Goal: Task Accomplishment & Management: Complete application form

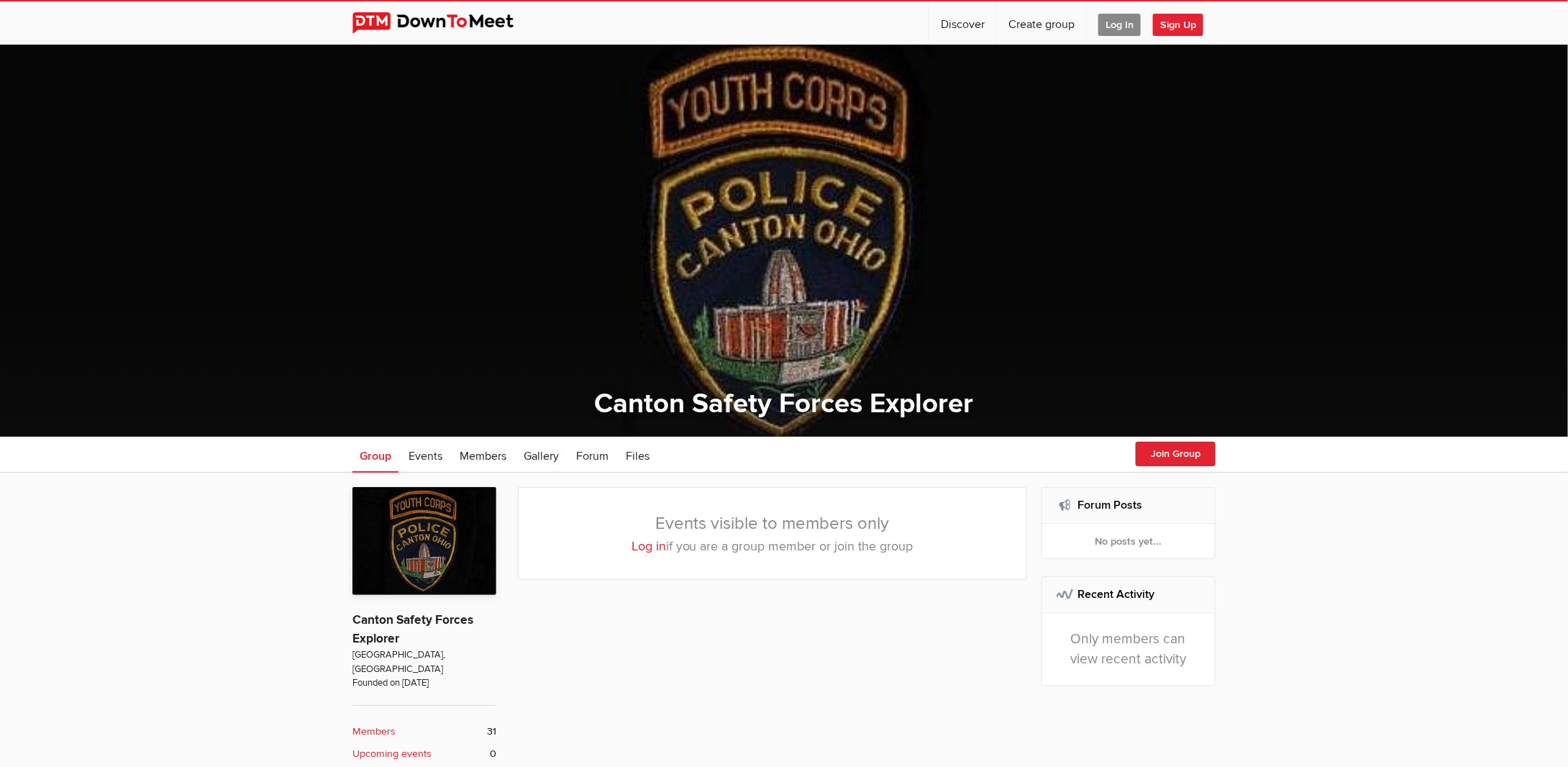
click at [1120, 14] on span "Log In" at bounding box center [1119, 25] width 42 height 22
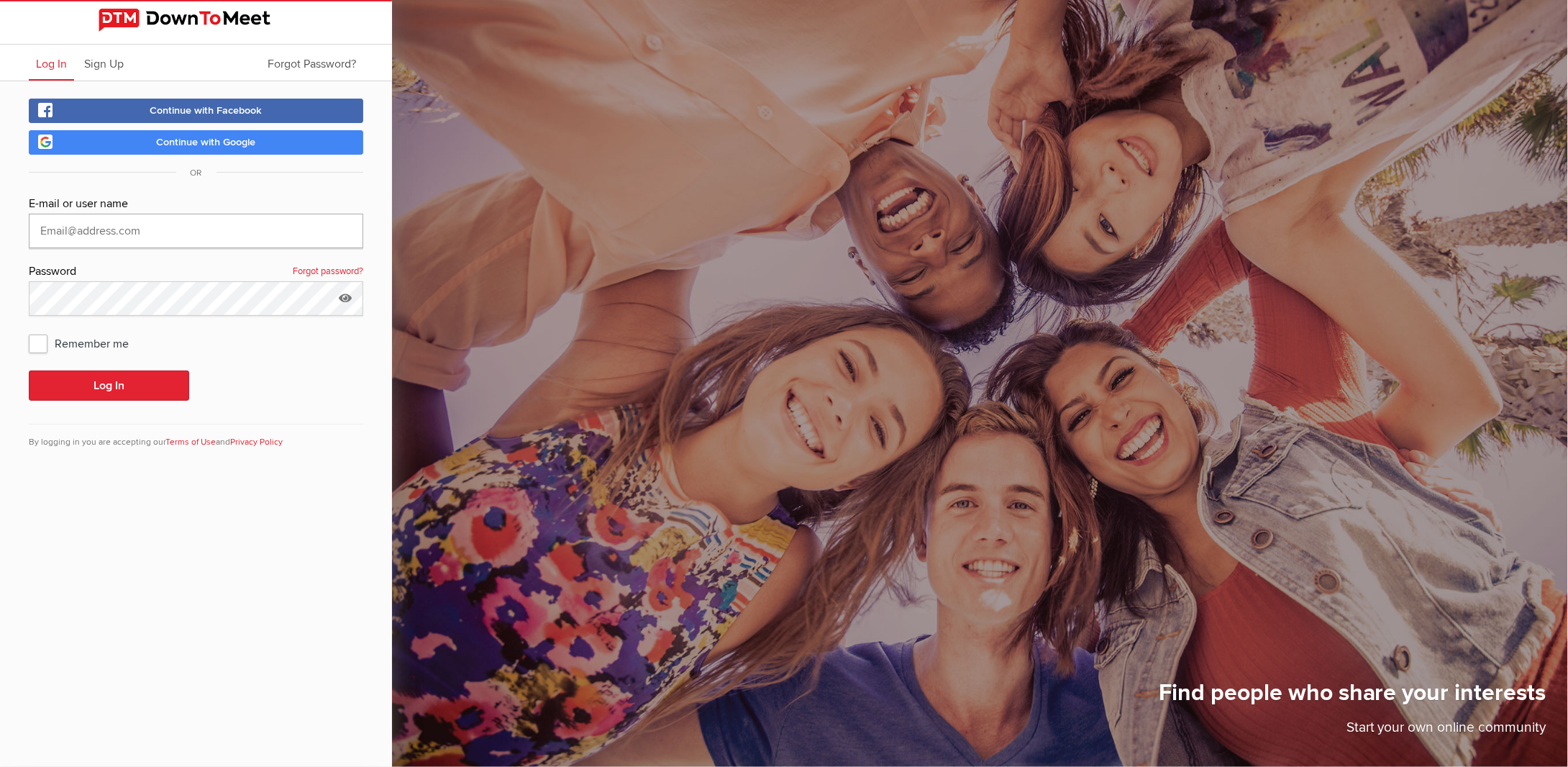
type input "[EMAIL_ADDRESS][DOMAIN_NAME]"
click at [76, 395] on button "Log In" at bounding box center [109, 385] width 161 height 30
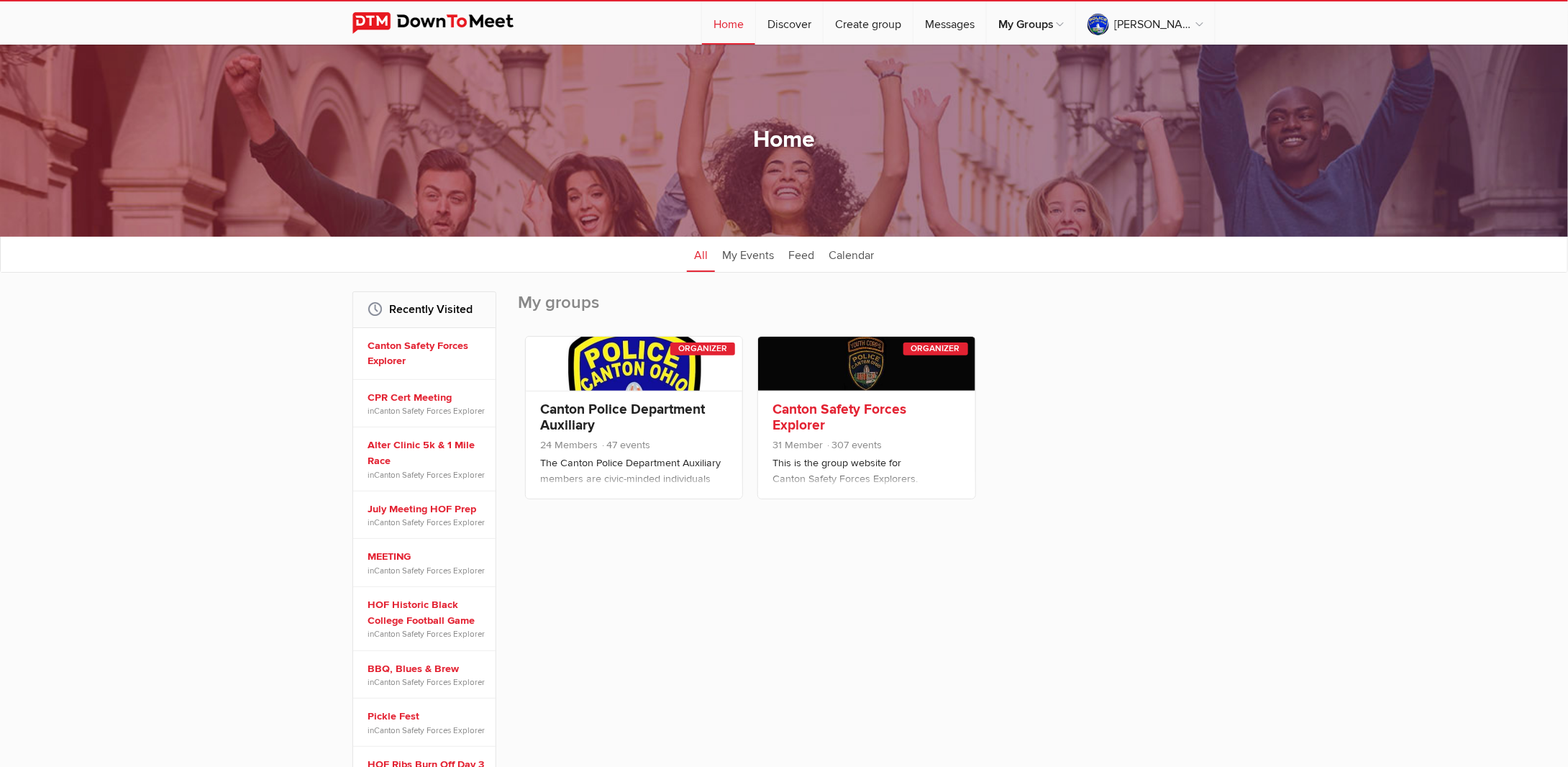
click at [827, 407] on link "Canton Safety Forces Explorer" at bounding box center [839, 417] width 133 height 33
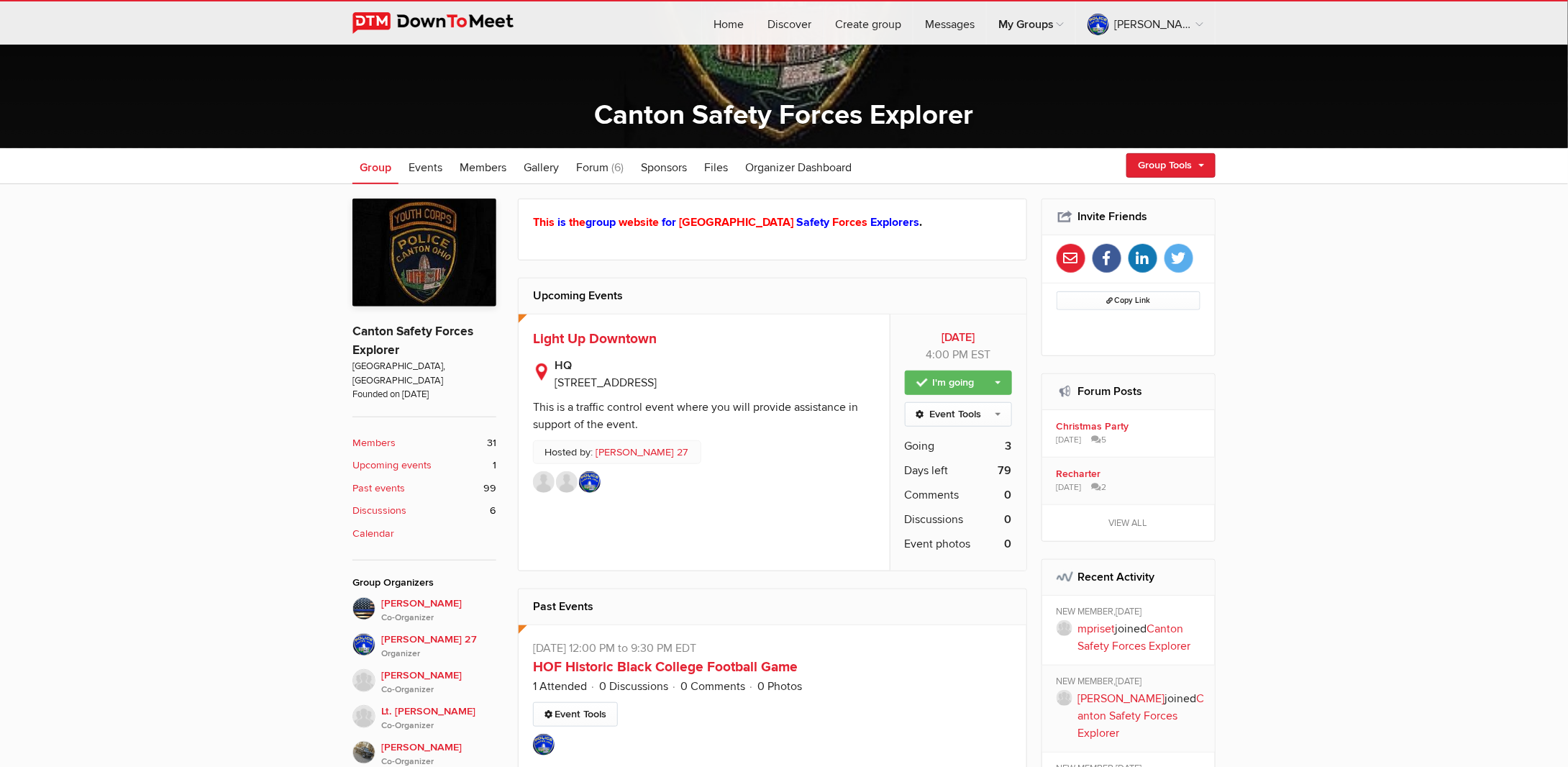
scroll to position [288, 0]
click at [1175, 159] on link "Group Tools" at bounding box center [1171, 166] width 90 height 25
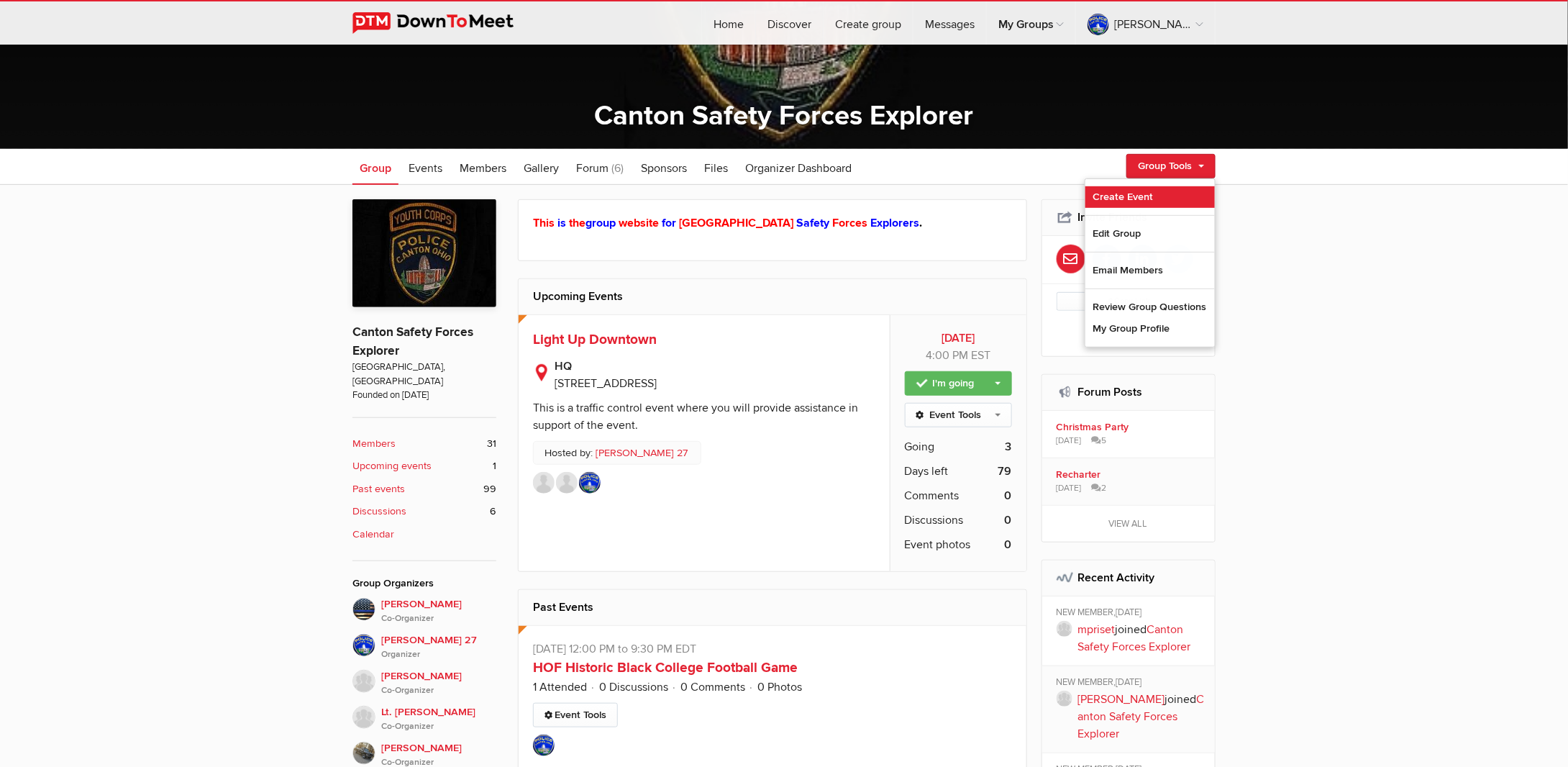
click at [1135, 190] on link "Create Event" at bounding box center [1151, 197] width 130 height 22
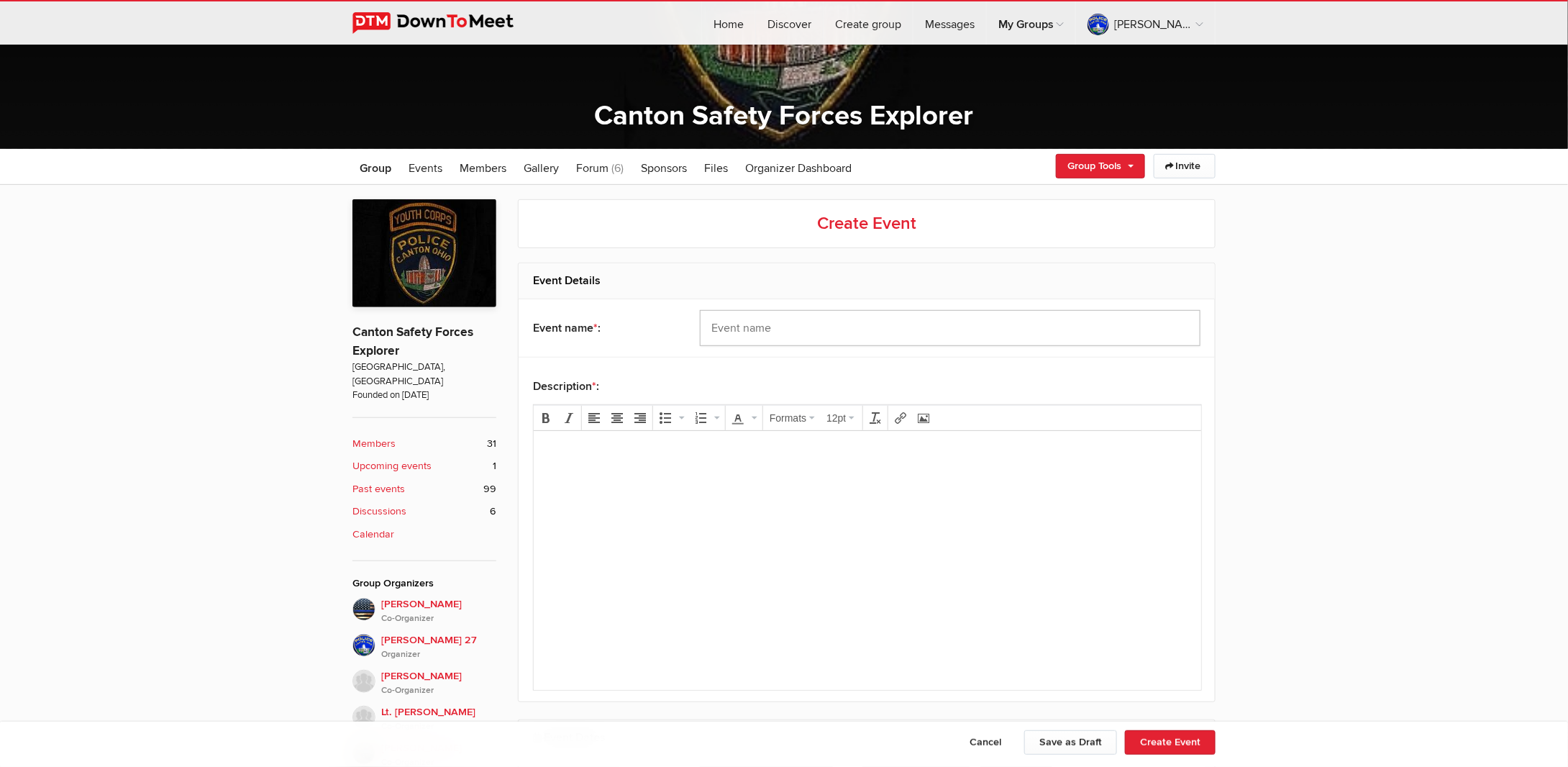
click at [767, 323] on input "text" at bounding box center [950, 327] width 500 height 36
type input "n"
click at [665, 449] on p at bounding box center [867, 450] width 644 height 18
click at [767, 337] on input "Meeting" at bounding box center [950, 327] width 500 height 36
type input "Meeting"
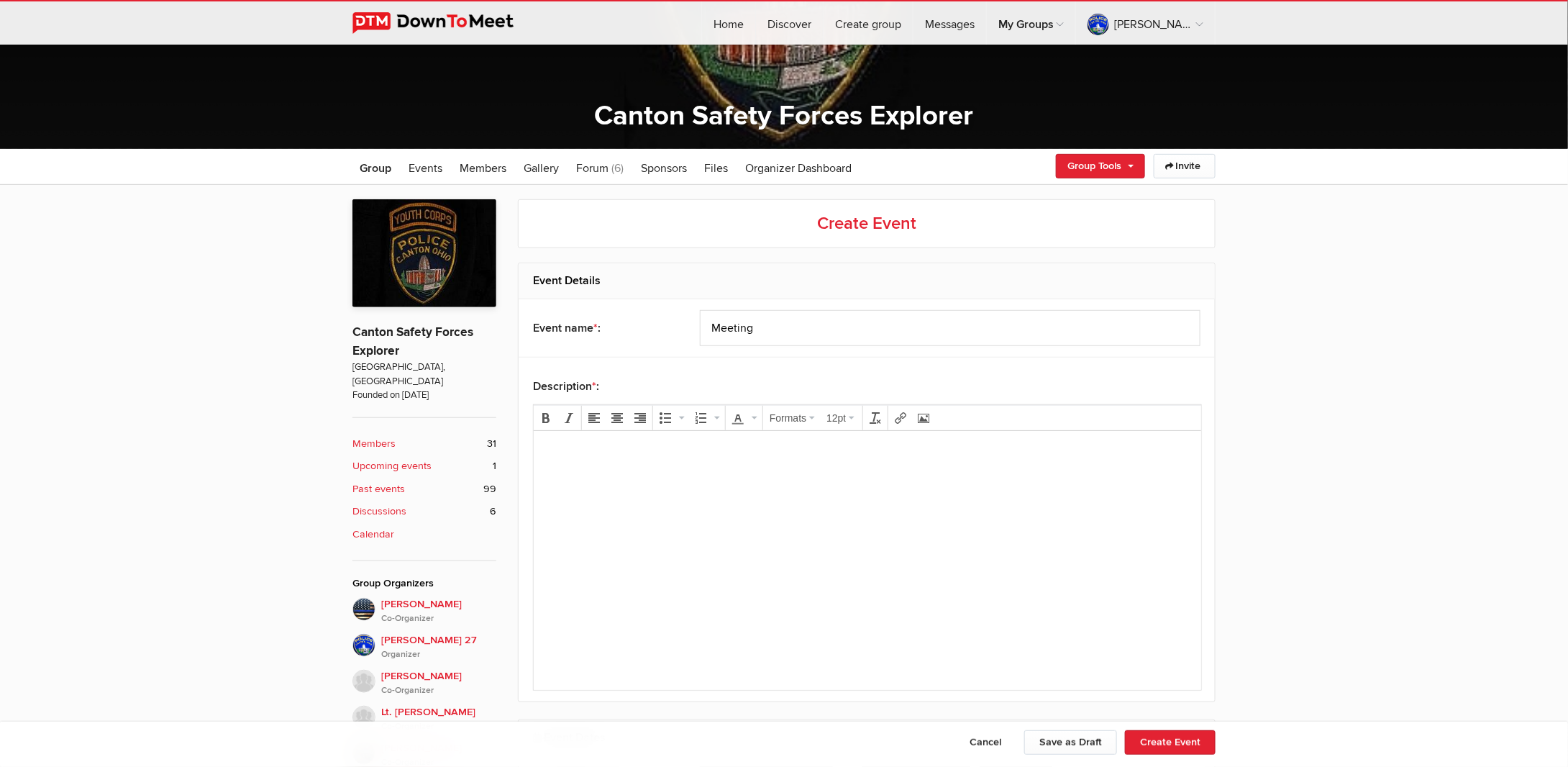
drag, startPoint x: 615, startPoint y: 459, endPoint x: 623, endPoint y: 455, distance: 8.9
click at [615, 459] on body at bounding box center [867, 474] width 656 height 65
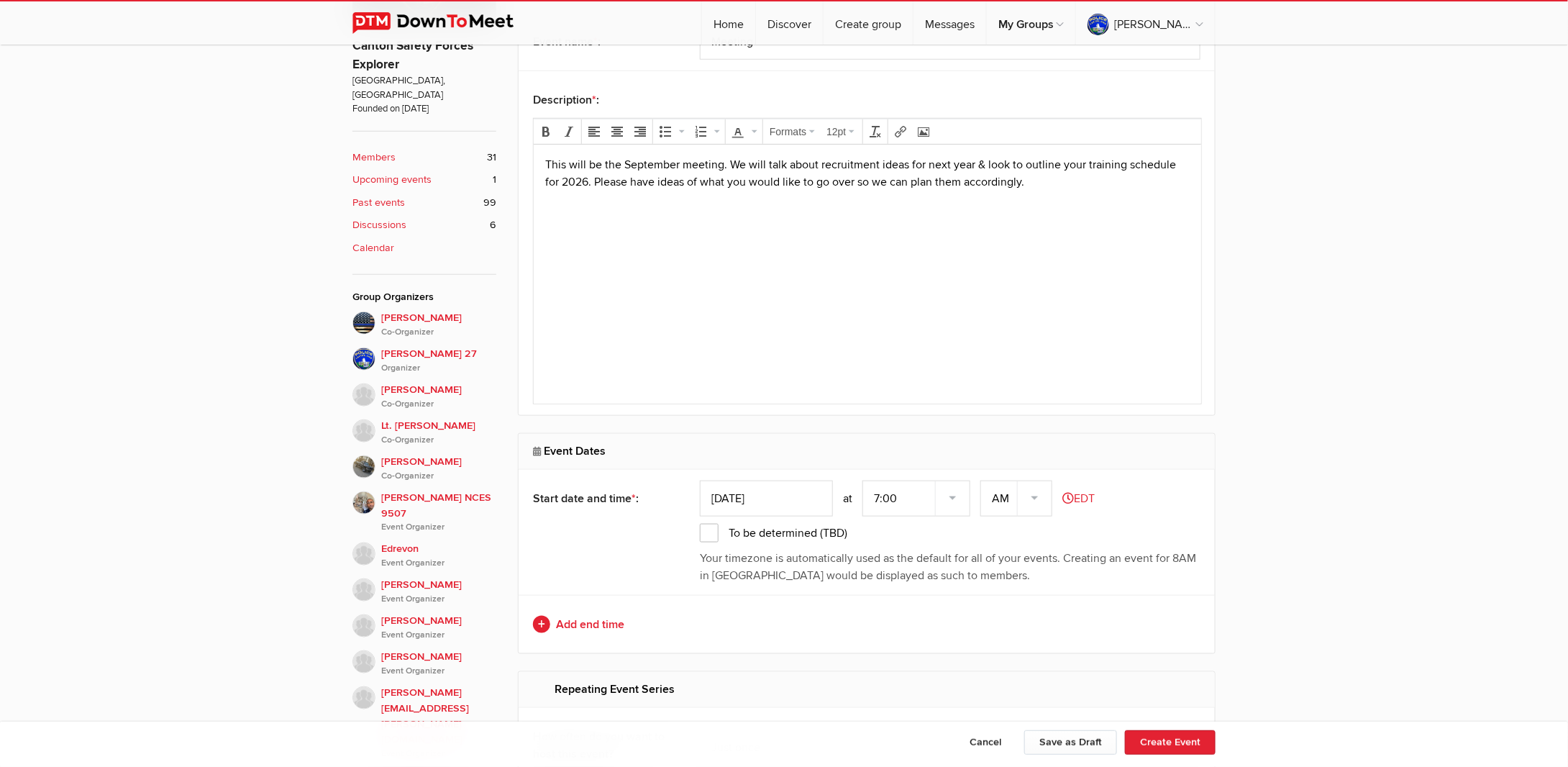
scroll to position [575, 0]
click at [784, 498] on input "[DATE]" at bounding box center [766, 498] width 133 height 36
type input "[DATE]"
click at [960, 498] on select "7:00 7:15 7:30 7:45 8:00 8:15 8:30 8:45 9:00 9:15 9:30 9:45 10:00 10:15 10:30 1…" at bounding box center [917, 498] width 108 height 36
click at [865, 480] on select "7:00 7:15 7:30 7:45 8:00 8:15 8:30 8:45 9:00 9:15 9:30 9:45 10:00 10:15 10:30 1…" at bounding box center [917, 498] width 108 height 36
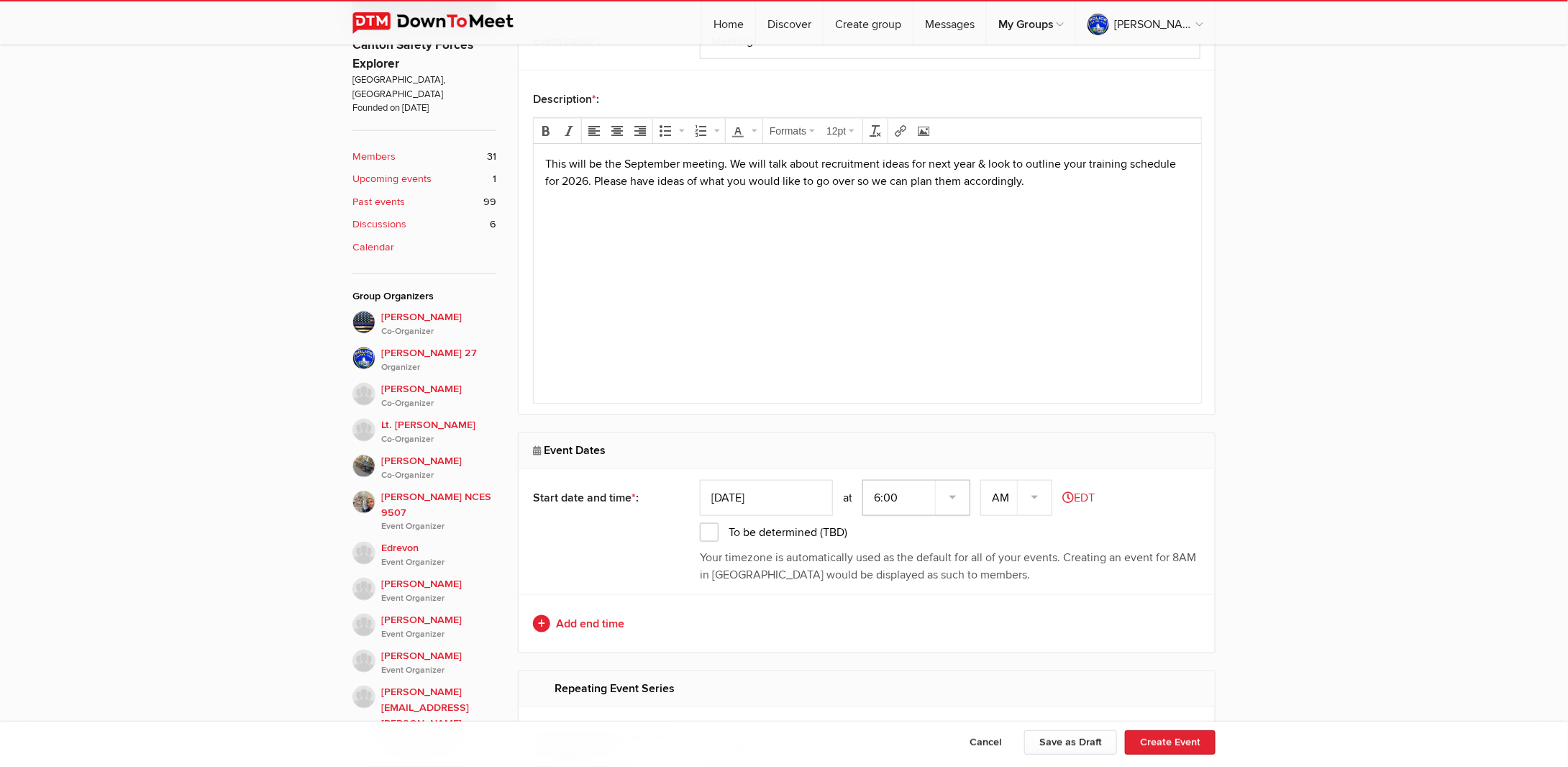
click at [950, 496] on select "7:00 7:15 7:30 7:45 8:00 8:15 8:30 8:45 9:00 9:15 9:30 9:45 10:00 10:15 10:30 1…" at bounding box center [917, 498] width 108 height 36
select select "6:30:00"
click at [865, 480] on select "7:00 7:15 7:30 7:45 8:00 8:15 8:30 8:45 9:00 9:15 9:30 9:45 10:00 10:15 10:30 1…" at bounding box center [917, 498] width 108 height 36
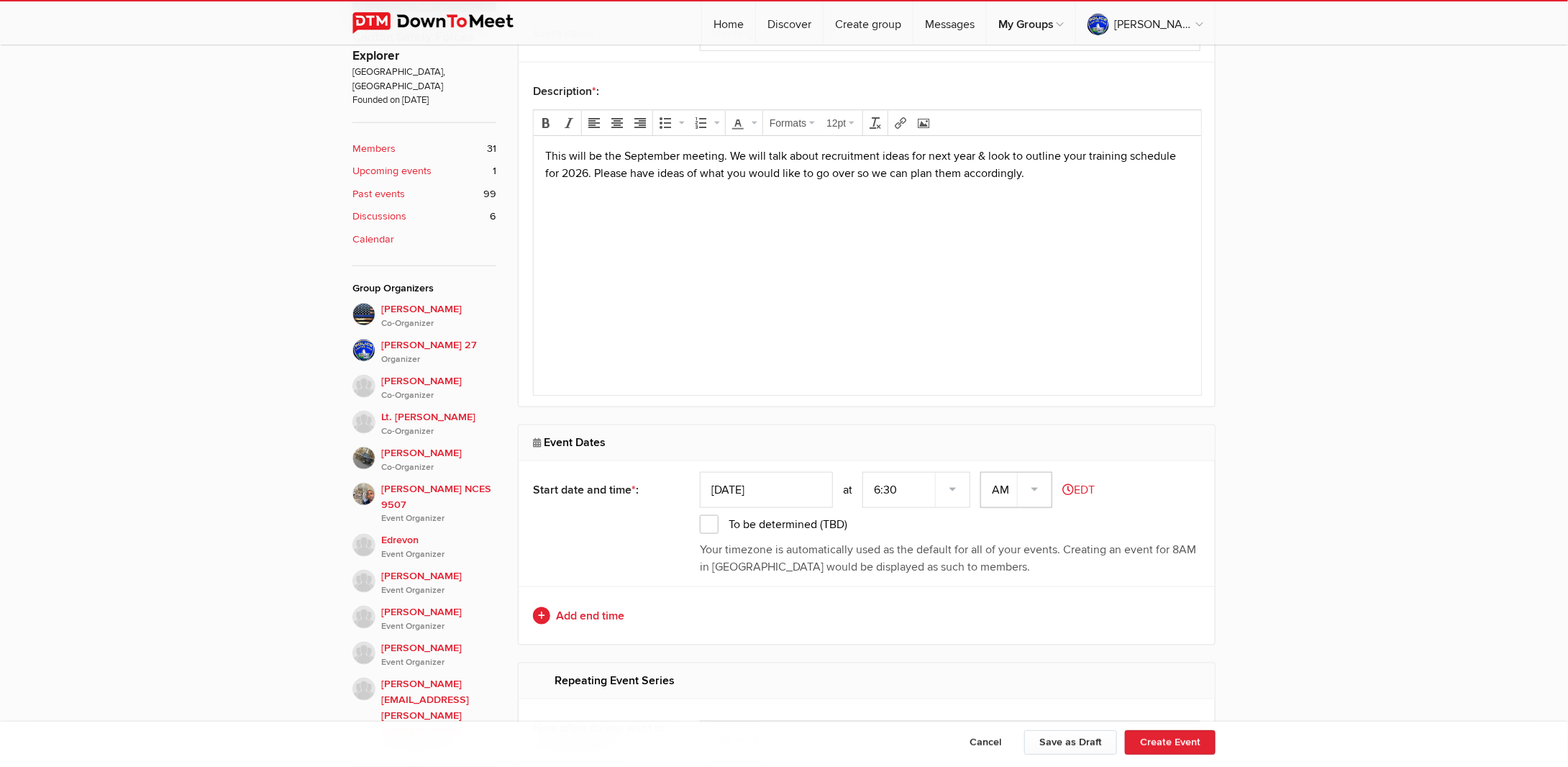
scroll to position [584, 0]
drag, startPoint x: 1002, startPoint y: 486, endPoint x: 1003, endPoint y: 495, distance: 9.1
click at [1003, 486] on select "AM PM" at bounding box center [1017, 489] width 72 height 36
drag, startPoint x: 1028, startPoint y: 483, endPoint x: 1029, endPoint y: 490, distance: 7.1
click at [1028, 483] on select "AM PM" at bounding box center [1017, 489] width 72 height 36
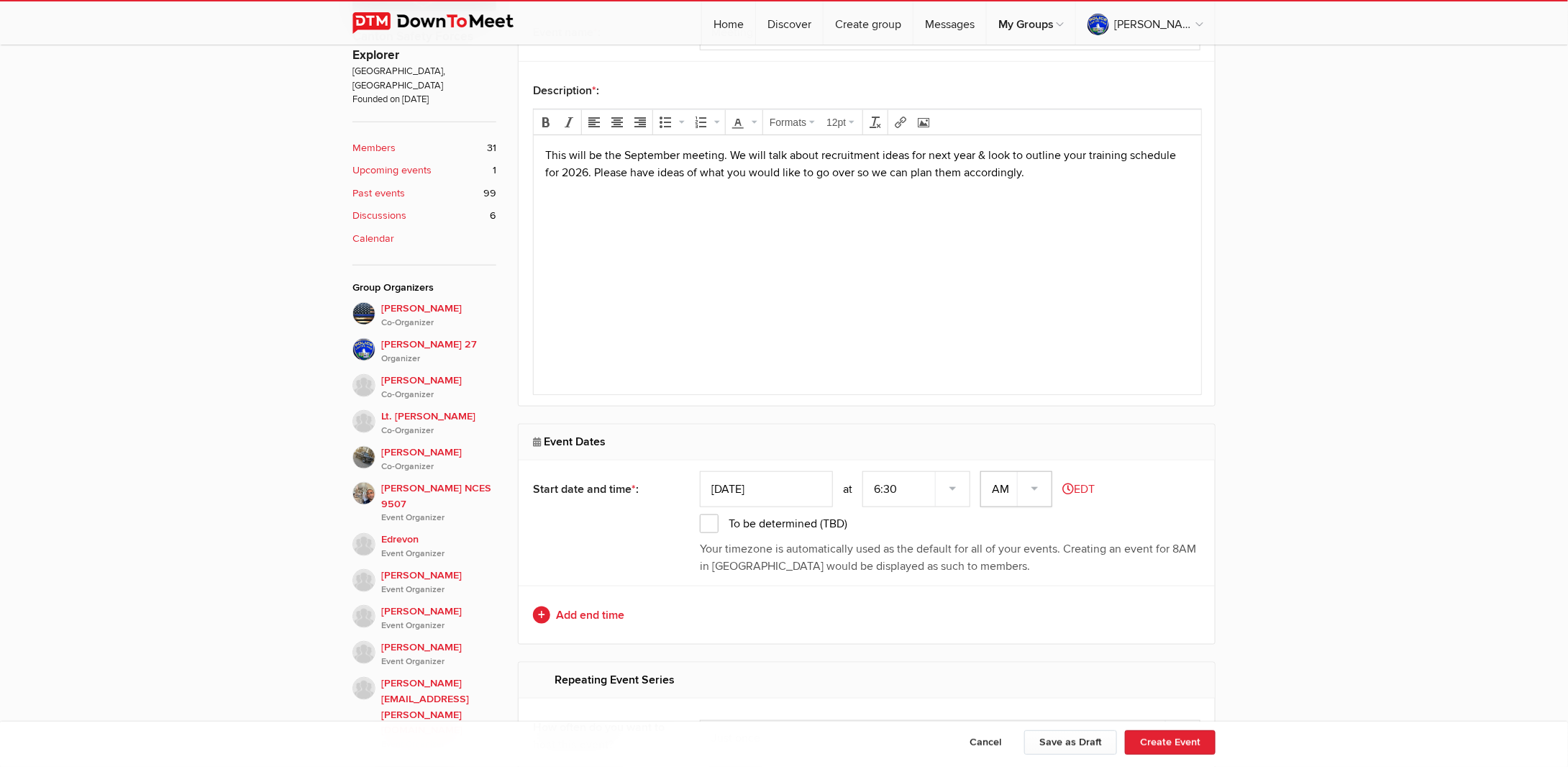
select select "PM"
click at [982, 471] on select "AM PM" at bounding box center [1017, 489] width 72 height 36
click at [587, 613] on link "Add end time" at bounding box center [867, 615] width 667 height 18
click at [745, 601] on input "text" at bounding box center [766, 614] width 133 height 36
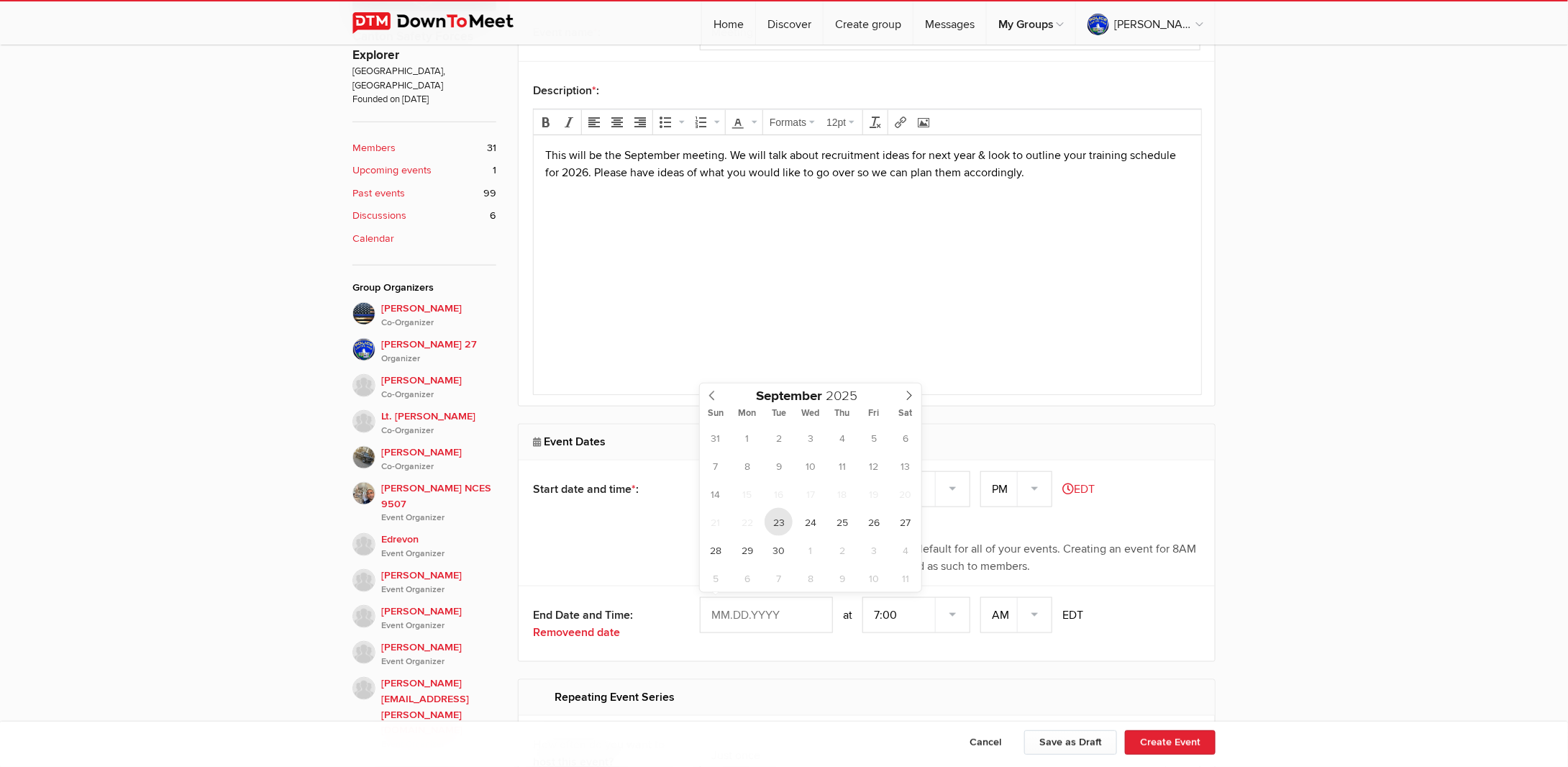
type input "[DATE]"
click at [899, 619] on select "7:00 7:15 7:30 7:45 8:00 8:15 8:30 8:45 9:00 9:15 9:30 9:45 10:00 10:15 10:30 1…" at bounding box center [917, 614] width 108 height 36
select select "8:30:00"
click at [865, 597] on select "7:00 7:15 7:30 7:45 8:00 8:15 8:30 8:45 9:00 9:15 9:30 9:45 10:00 10:15 10:30 1…" at bounding box center [917, 614] width 108 height 36
click at [1019, 635] on div "End Date and Time: Remove end date [DATE] 7:00 7:15 7:30 7:45 8:00 8:15 8:30 8:…" at bounding box center [867, 623] width 696 height 75
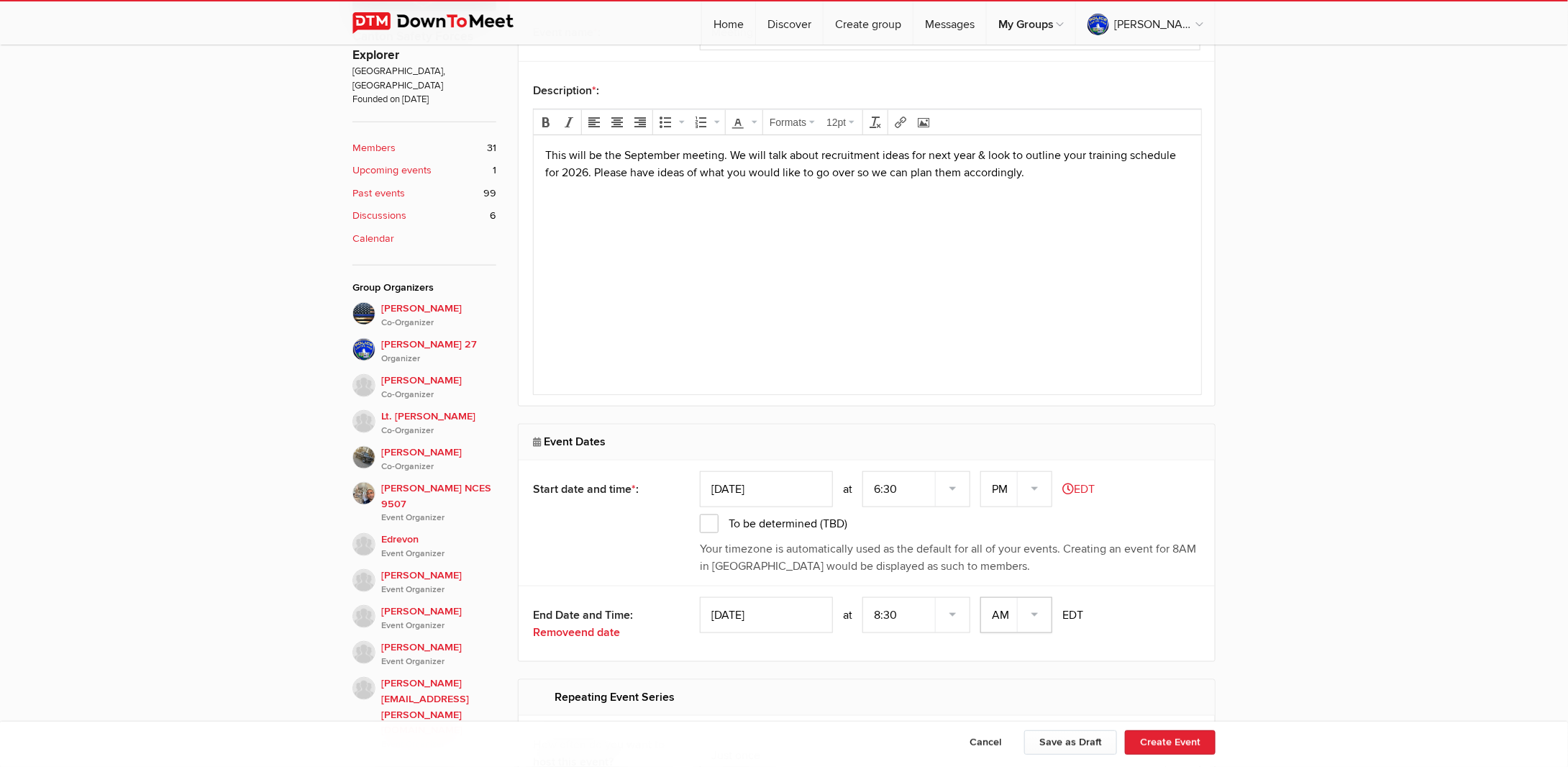
click at [1006, 617] on select "AM PM" at bounding box center [1017, 614] width 72 height 36
select select "PM"
click at [982, 597] on select "AM PM" at bounding box center [1017, 614] width 72 height 36
click at [685, 569] on div "Start date and time * : [DATE] 7:00 7:15 7:30 7:45 8:00 8:15 8:30 8:45 9:00 9:1…" at bounding box center [867, 522] width 696 height 125
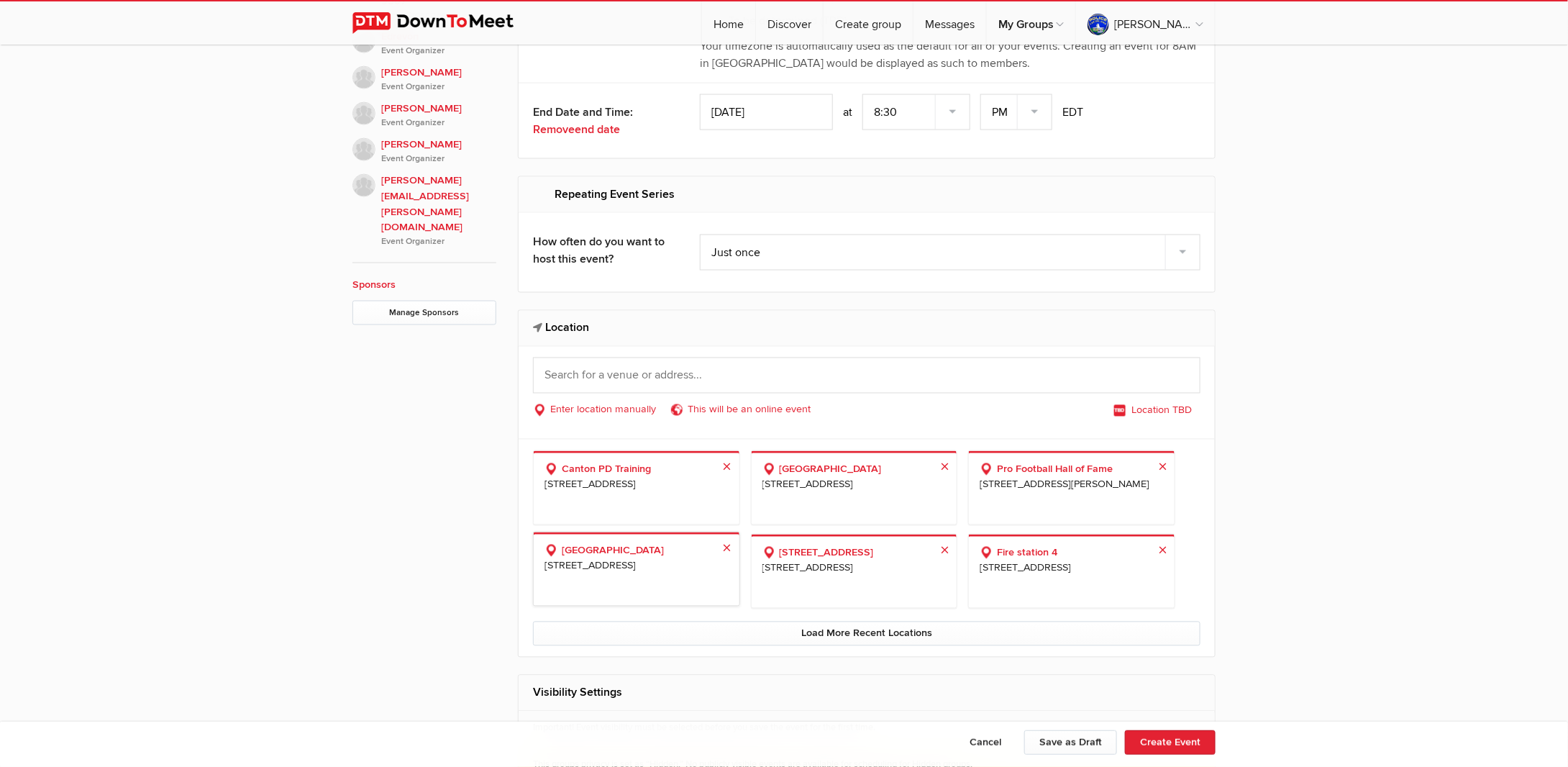
scroll to position [1086, 0]
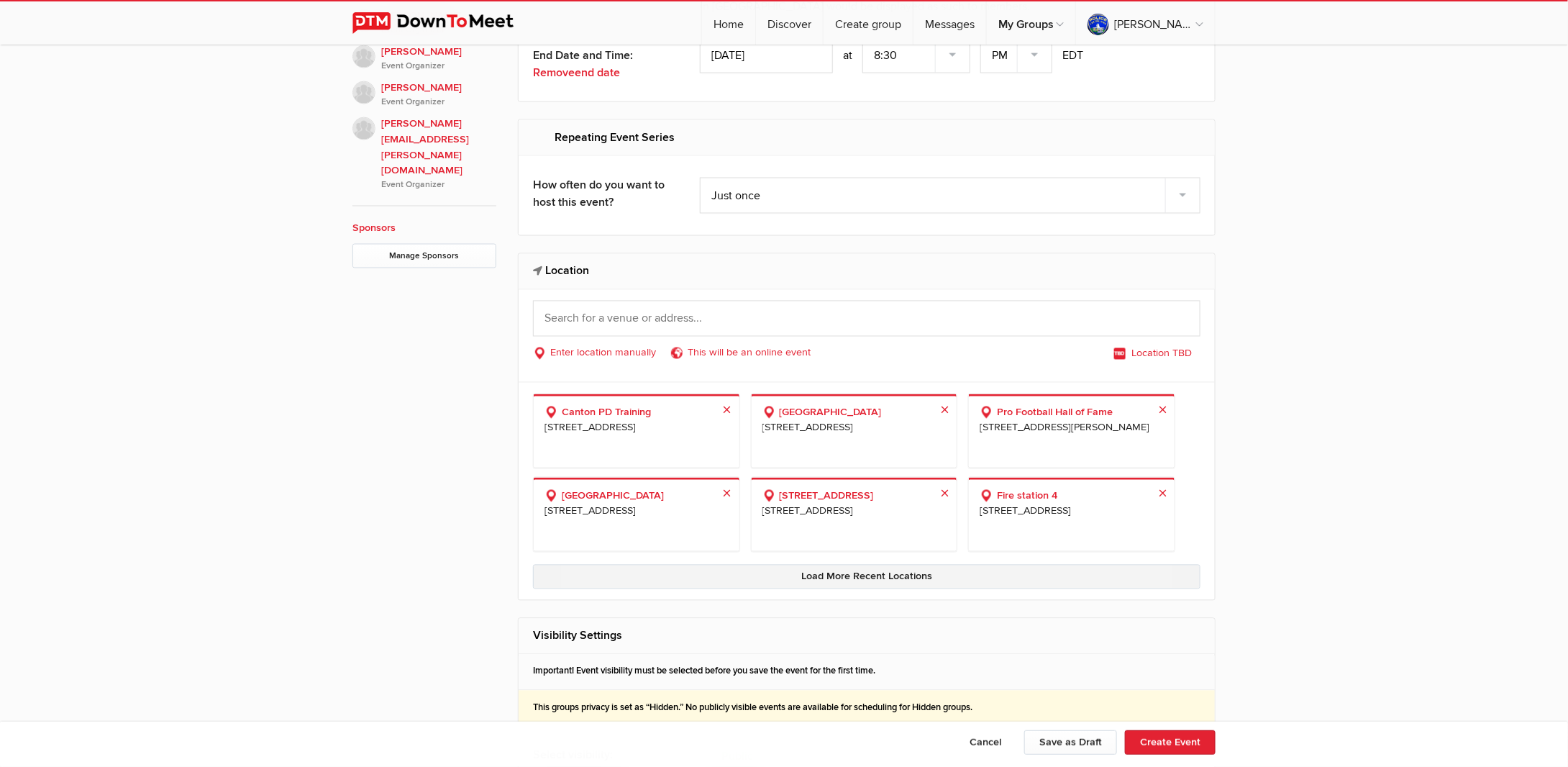
click at [832, 572] on link "Load More Recent Locations" at bounding box center [867, 577] width 667 height 25
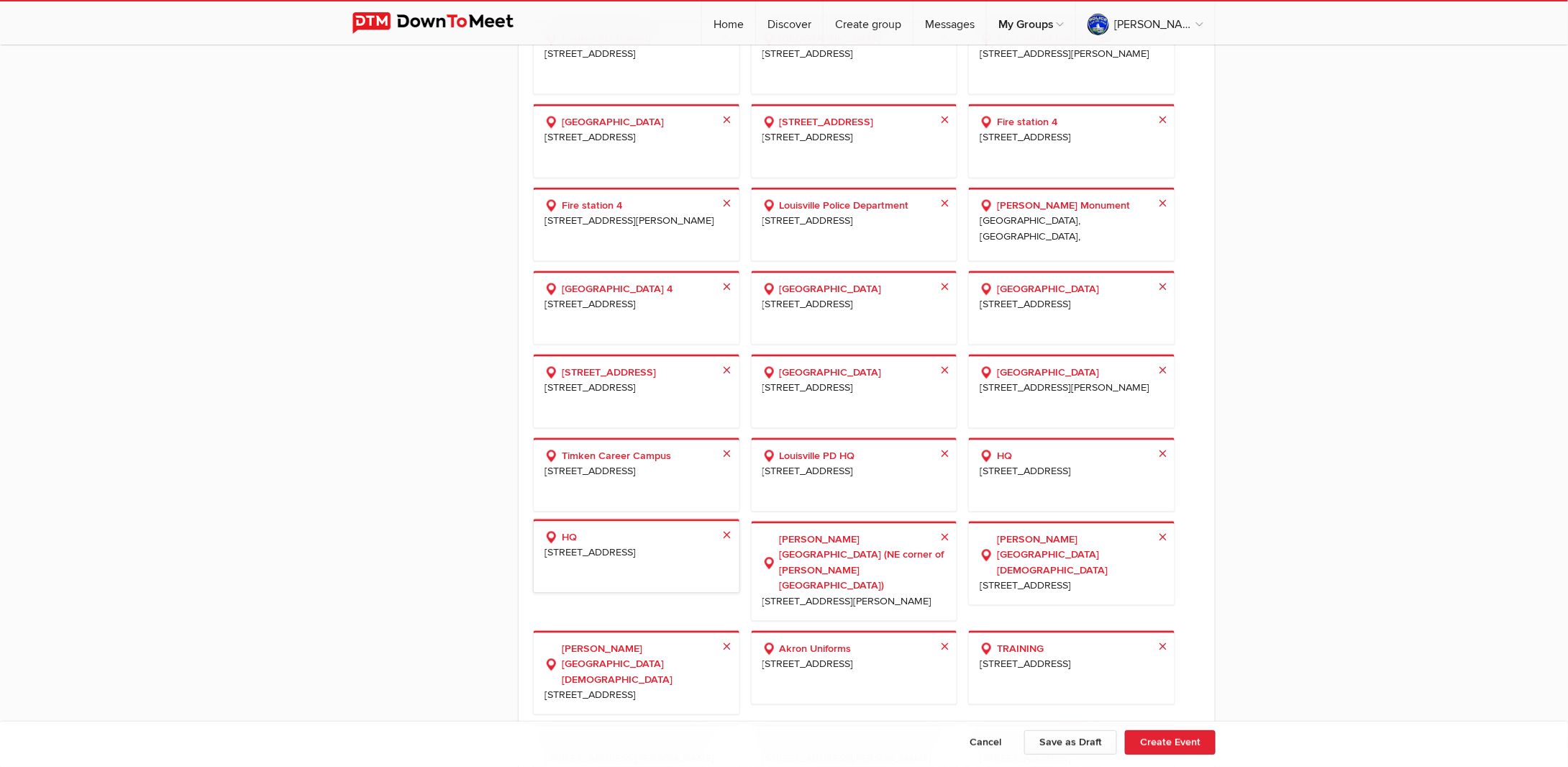
click at [623, 529] on b "HQ" at bounding box center [637, 537] width 184 height 16
select select "[GEOGRAPHIC_DATA]"
select select "OH"
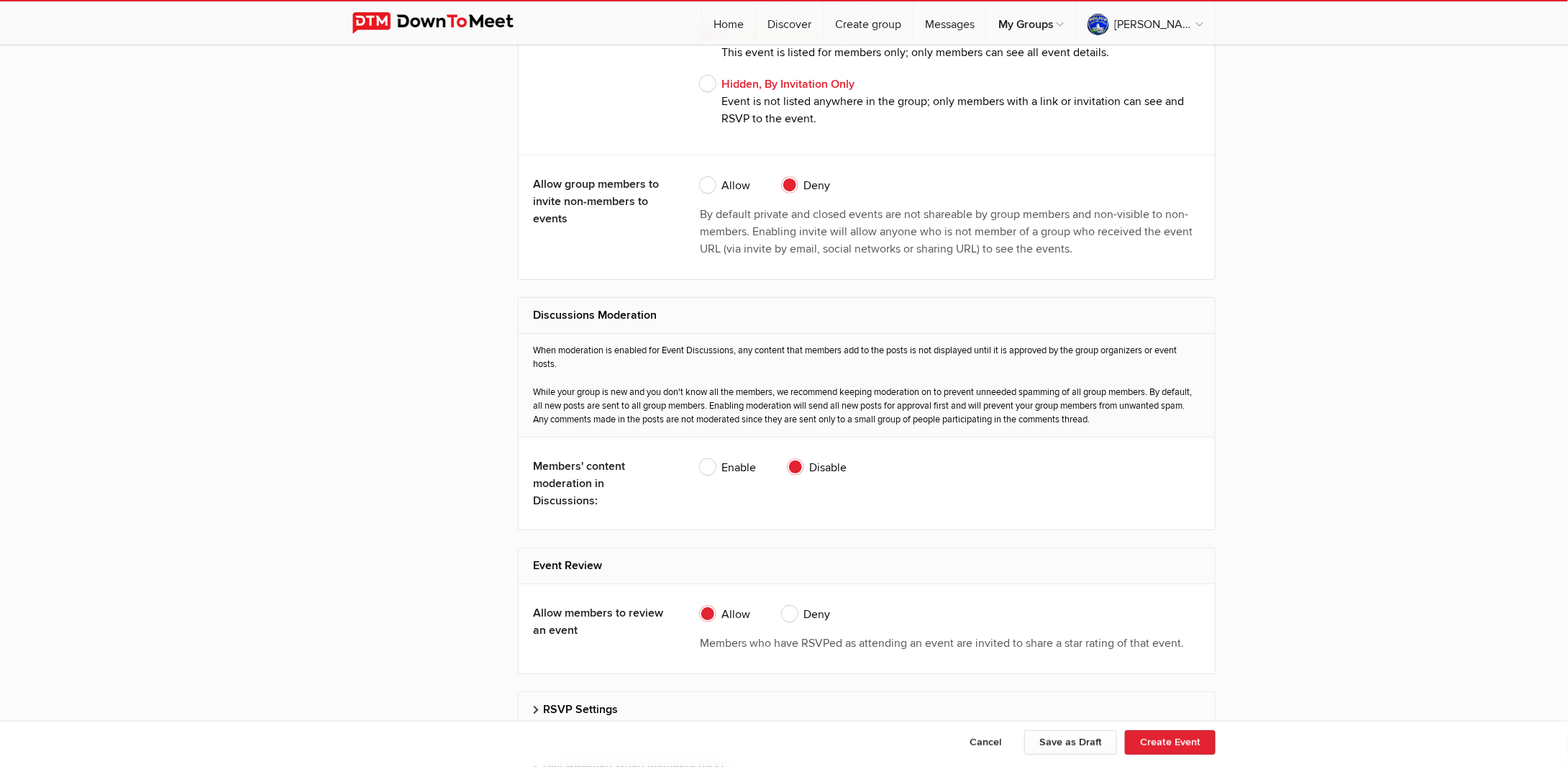
scroll to position [2835, 0]
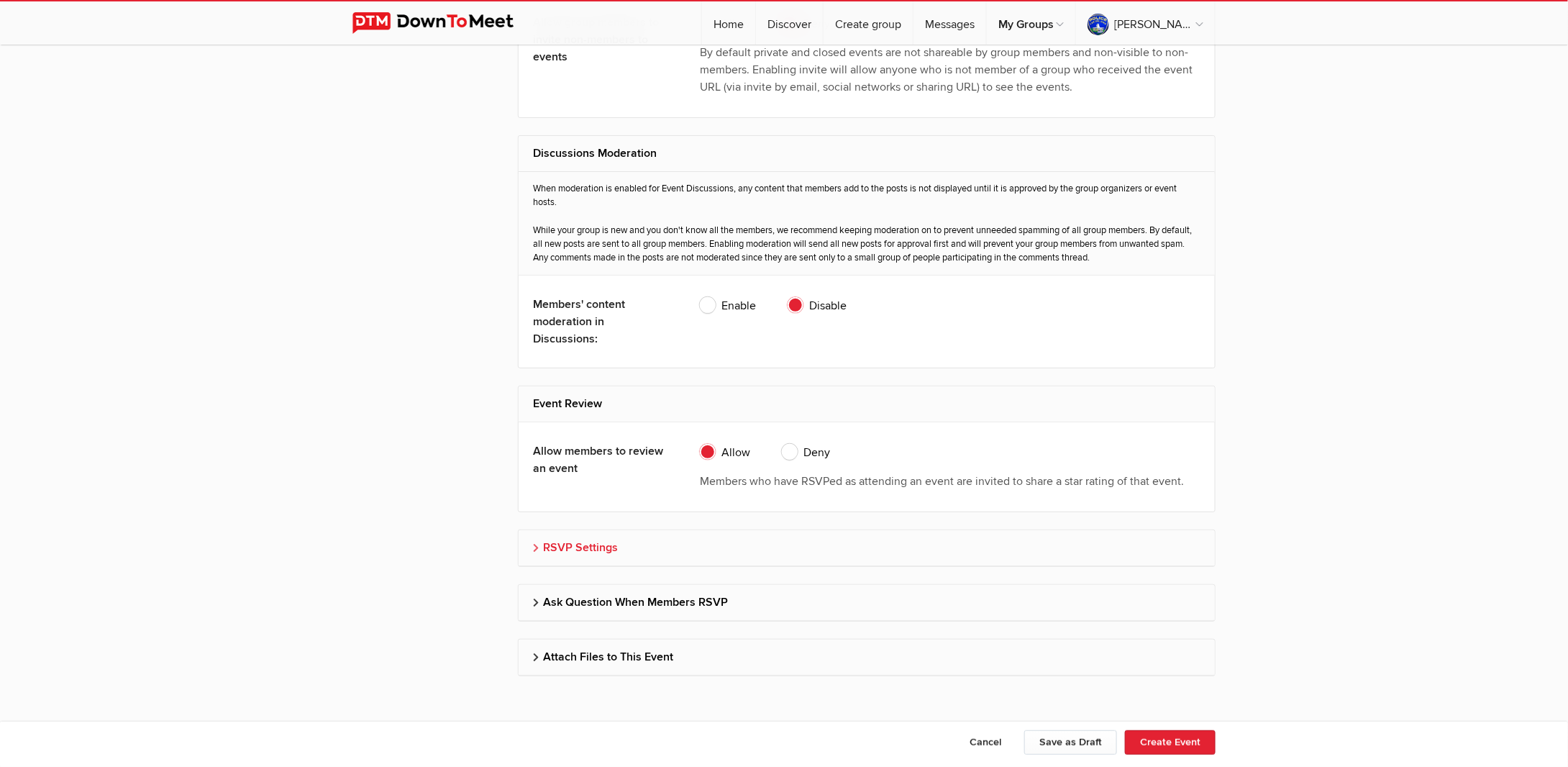
click at [645, 533] on h2 "RSVP Settings" at bounding box center [867, 547] width 667 height 34
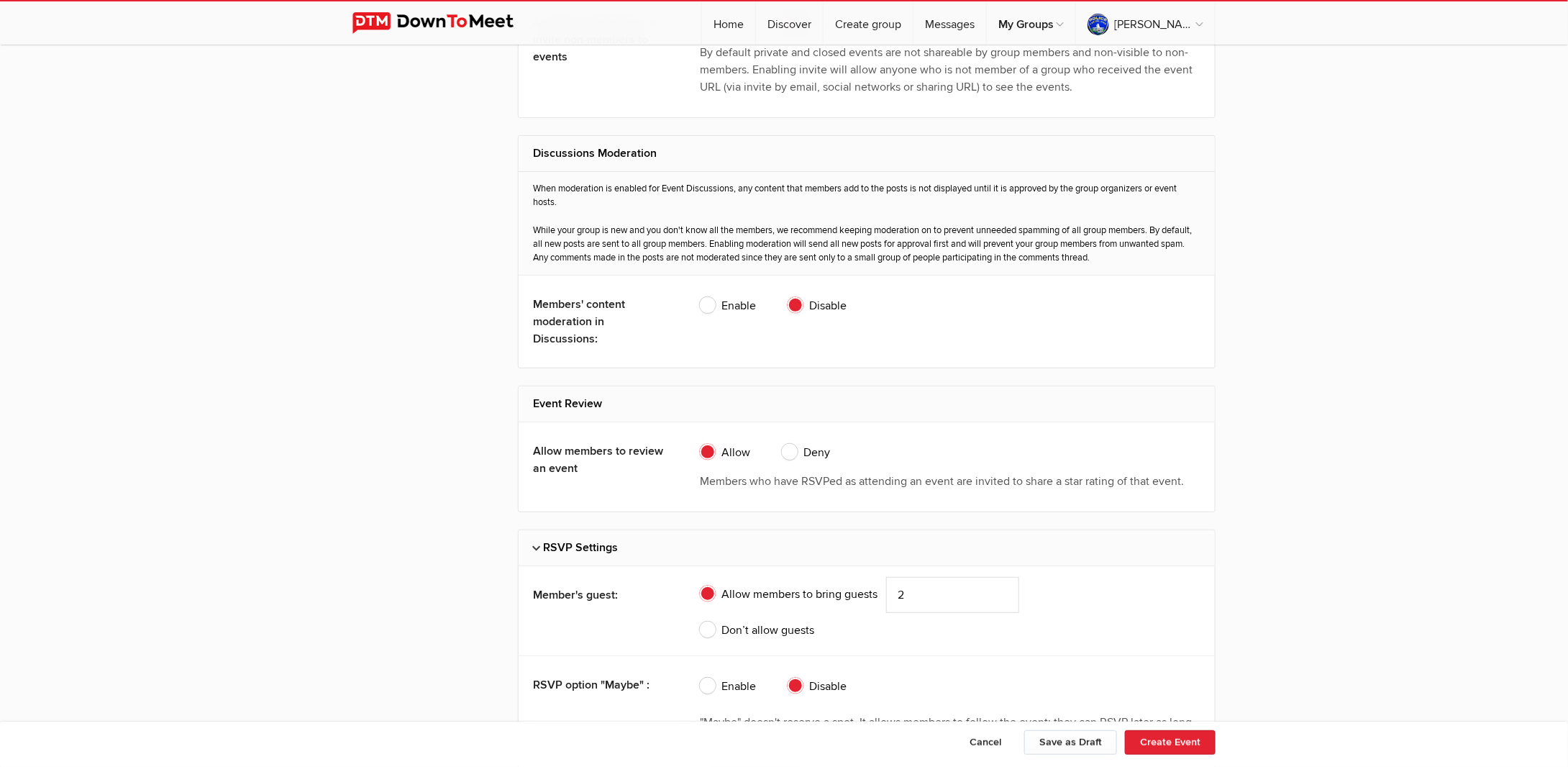
click at [719, 627] on span "Don’t allow guests" at bounding box center [757, 630] width 114 height 18
click at [700, 621] on input "Don’t allow guests" at bounding box center [700, 620] width 1 height 1
radio input "true"
click at [582, 536] on h2 "RSVP Settings" at bounding box center [867, 547] width 667 height 34
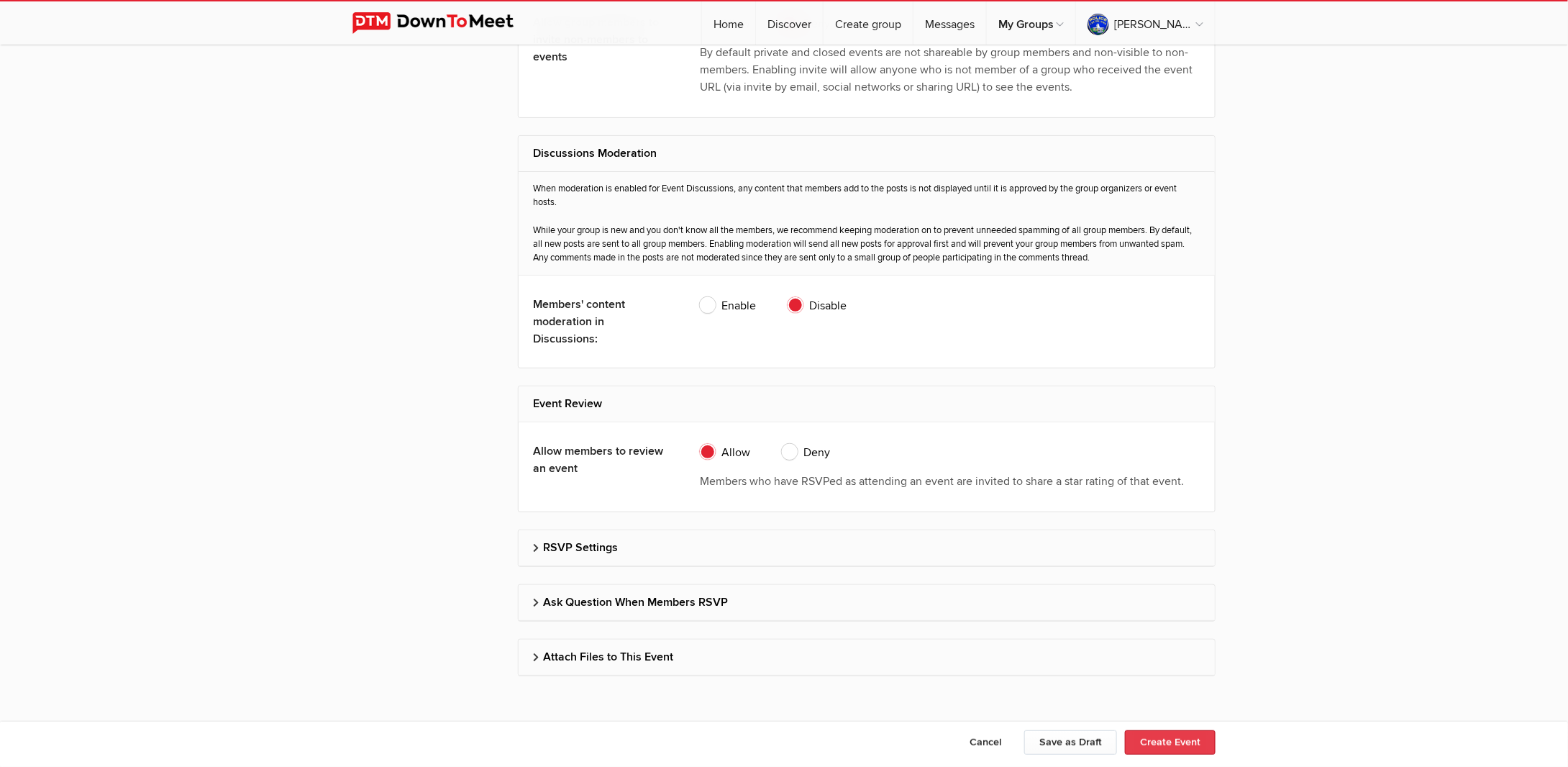
click at [1174, 744] on button "Create Event" at bounding box center [1170, 742] width 90 height 25
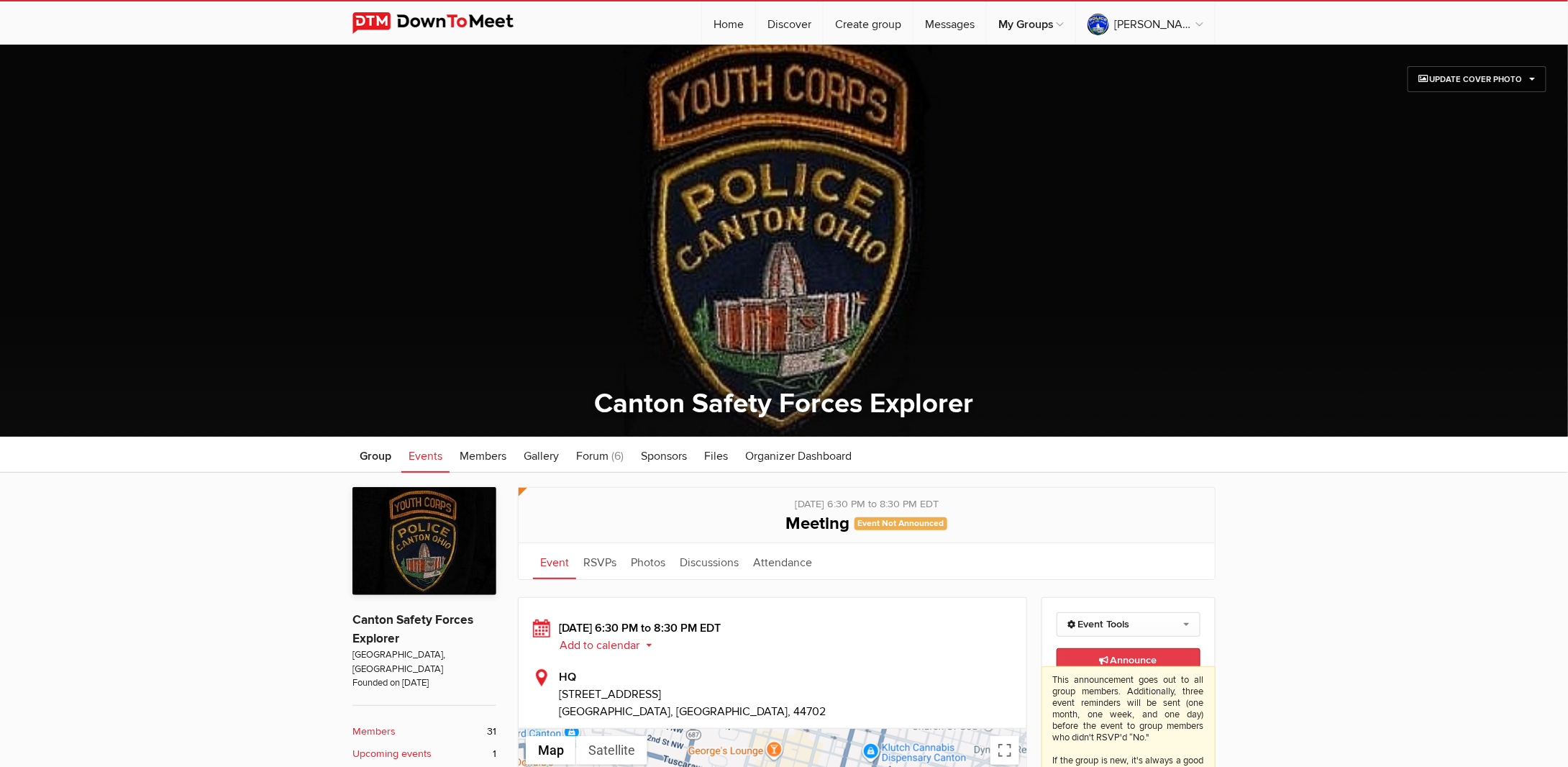
click at [1124, 658] on span "Announce This announcement goes out to all group members. Additionally, three e…" at bounding box center [1129, 660] width 58 height 12
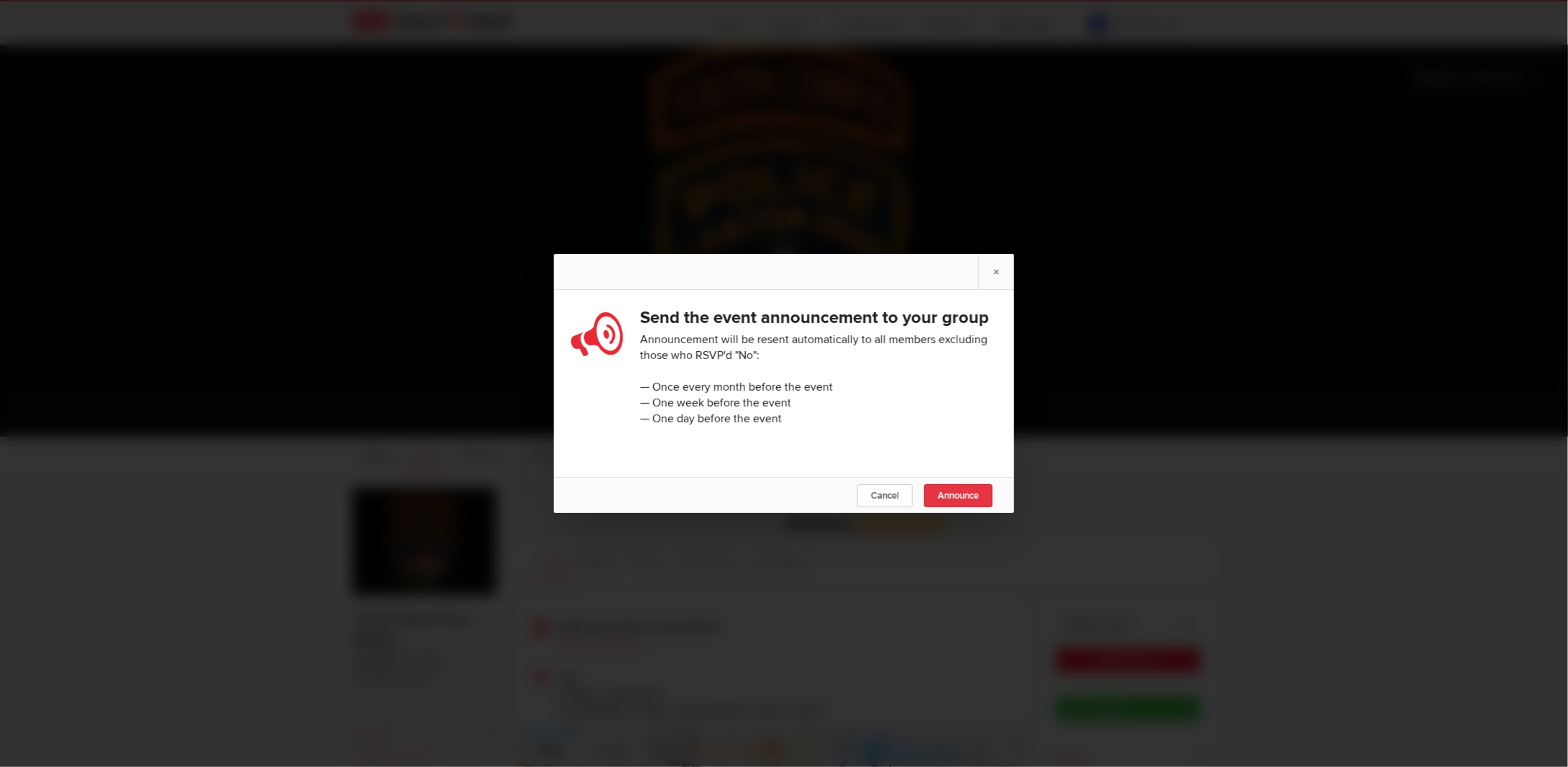
click at [973, 507] on link "Announce" at bounding box center [959, 496] width 68 height 23
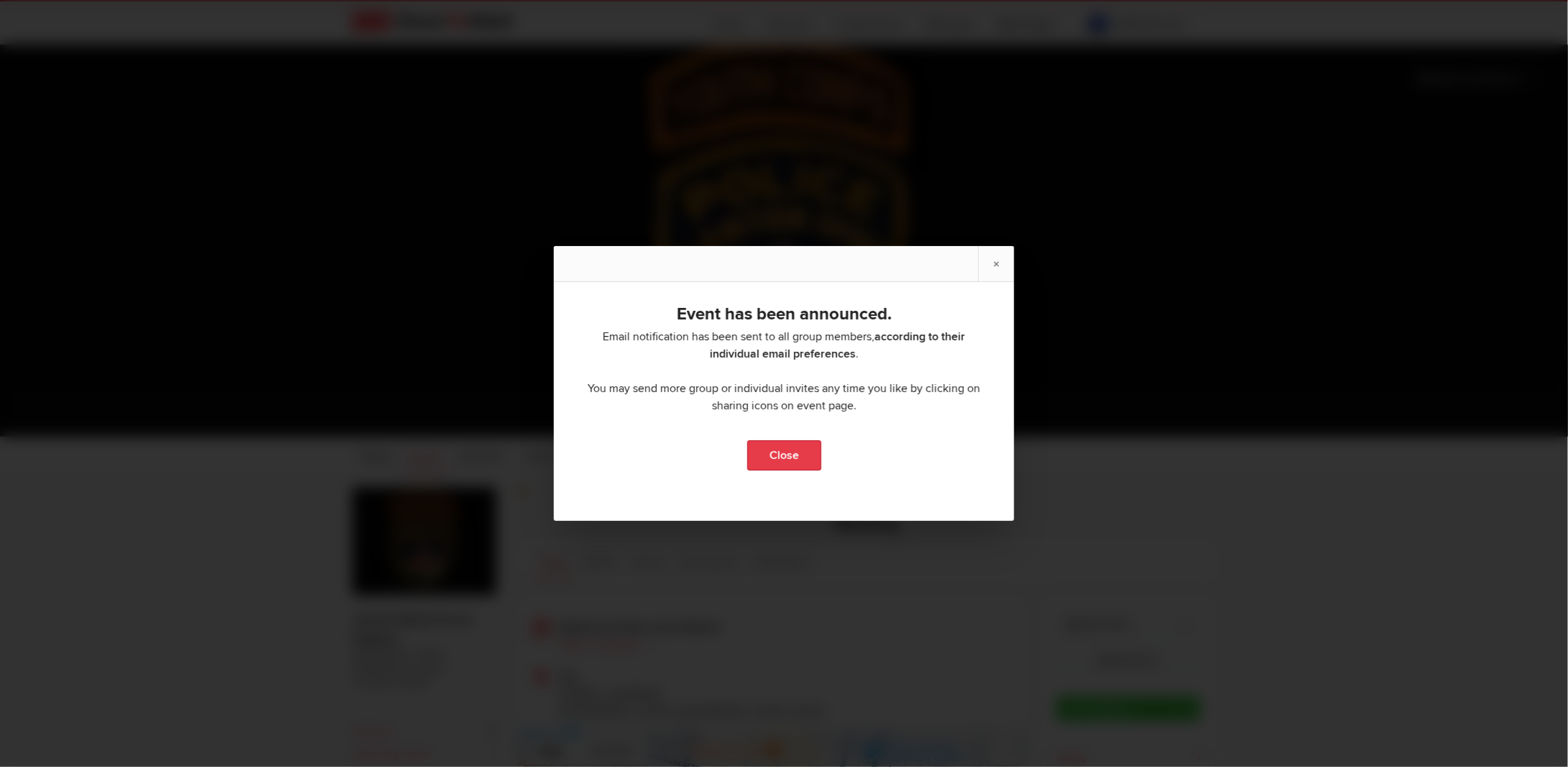
click at [798, 445] on link "Close" at bounding box center [784, 455] width 74 height 30
